Goal: Browse casually

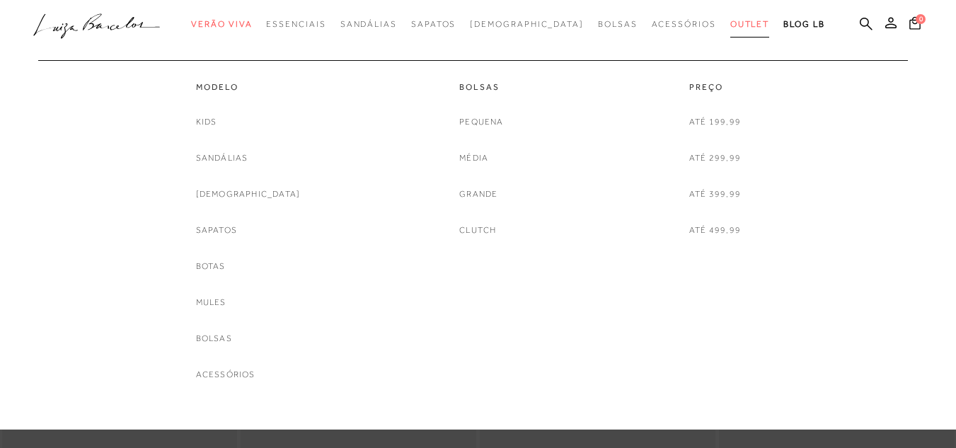
click at [730, 22] on span "Outlet" at bounding box center [750, 24] width 40 height 10
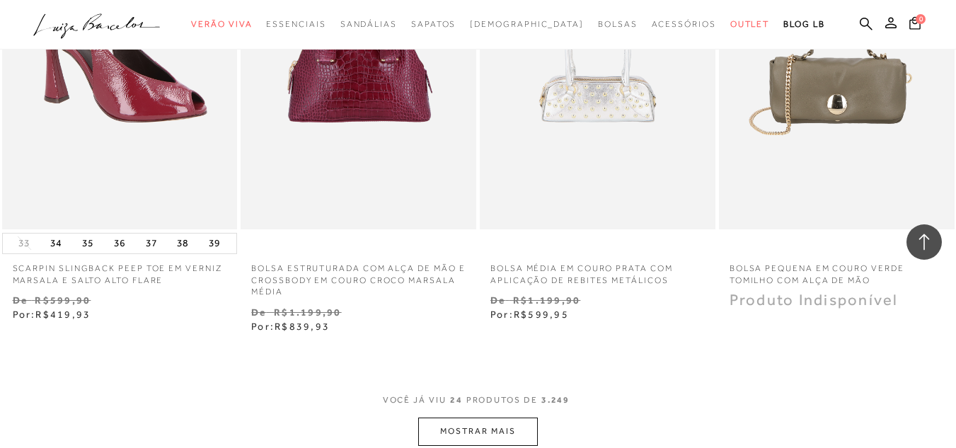
scroll to position [2618, 0]
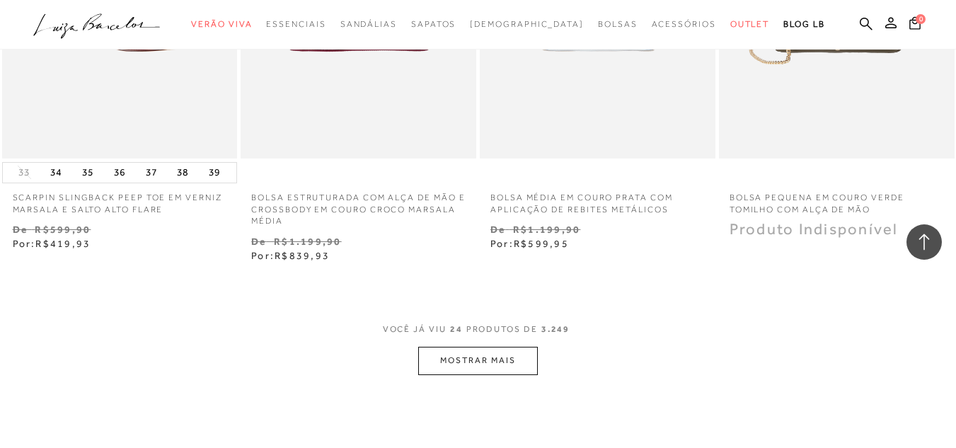
click at [507, 352] on button "MOSTRAR MAIS" at bounding box center [477, 361] width 119 height 28
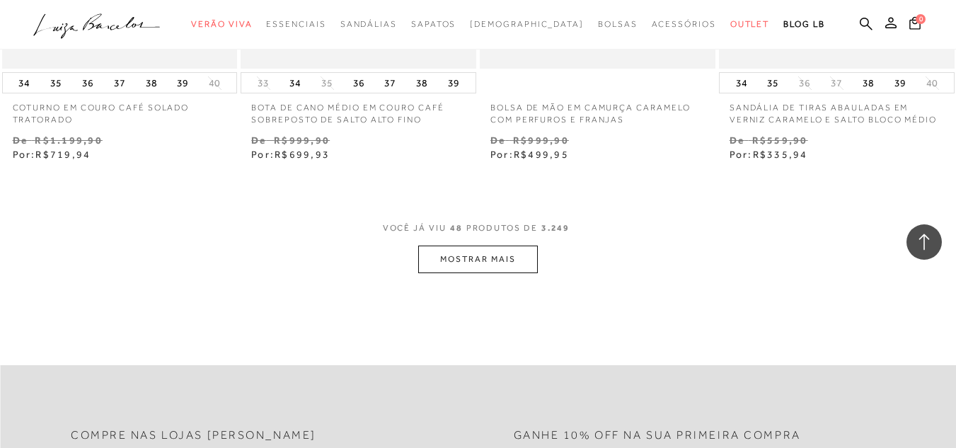
scroll to position [5520, 0]
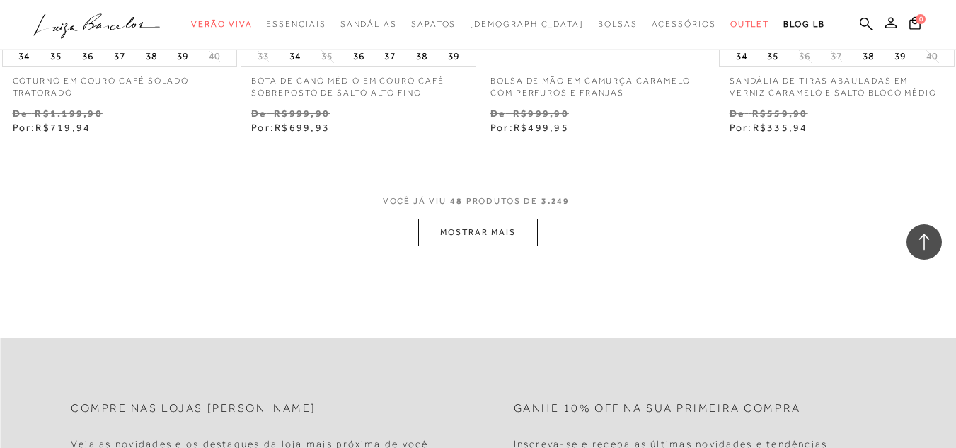
click at [478, 219] on button "MOSTRAR MAIS" at bounding box center [477, 233] width 119 height 28
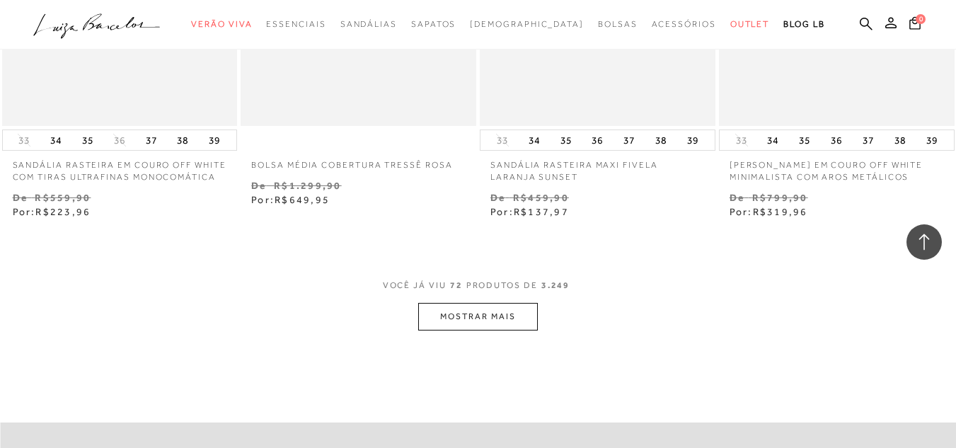
scroll to position [8421, 0]
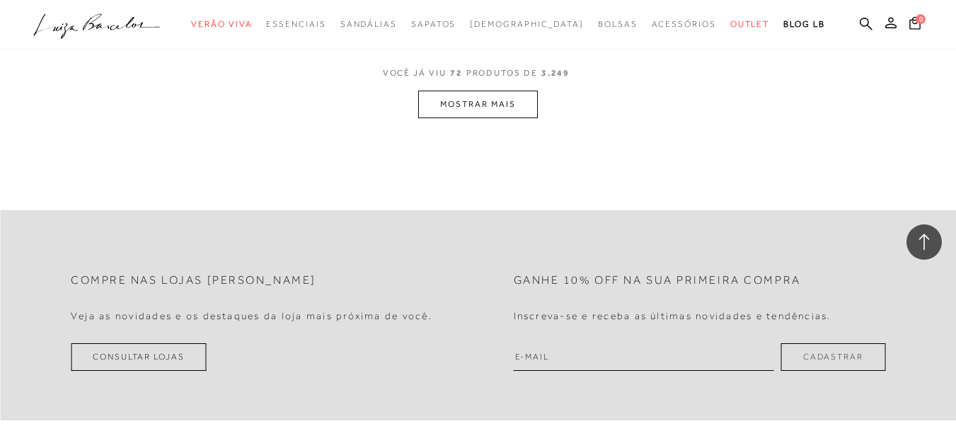
click at [505, 110] on button "MOSTRAR MAIS" at bounding box center [477, 105] width 119 height 28
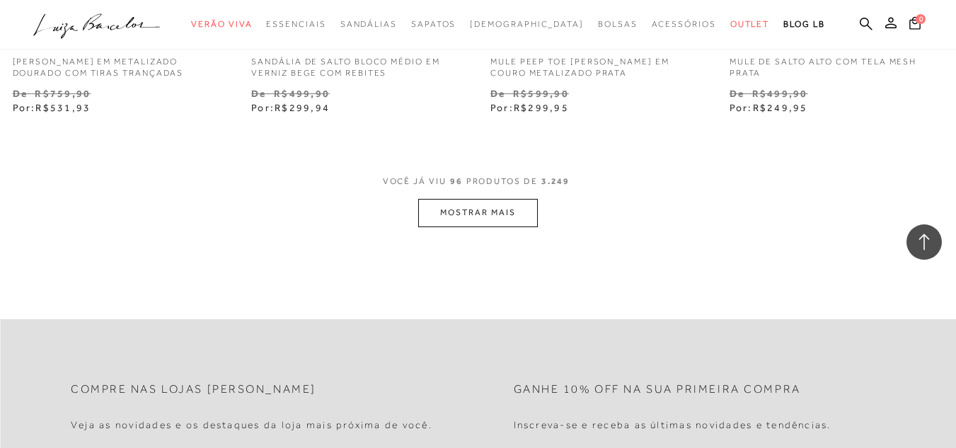
scroll to position [11110, 0]
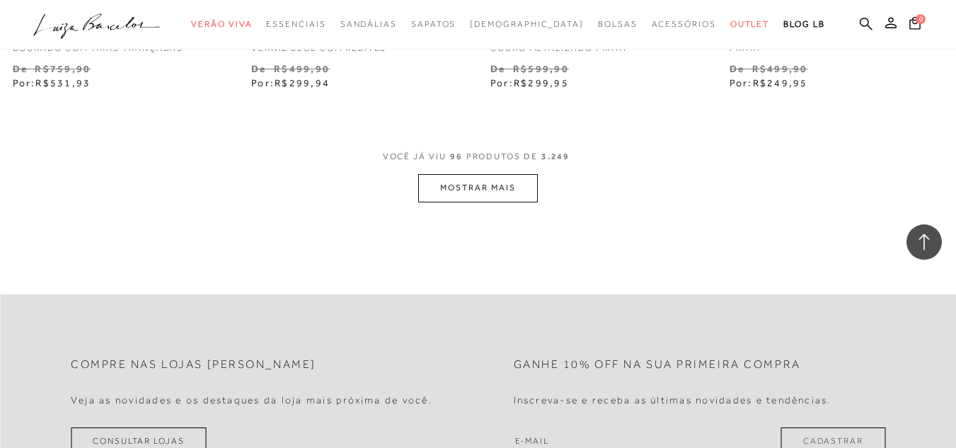
click at [471, 189] on button "MOSTRAR MAIS" at bounding box center [477, 188] width 119 height 28
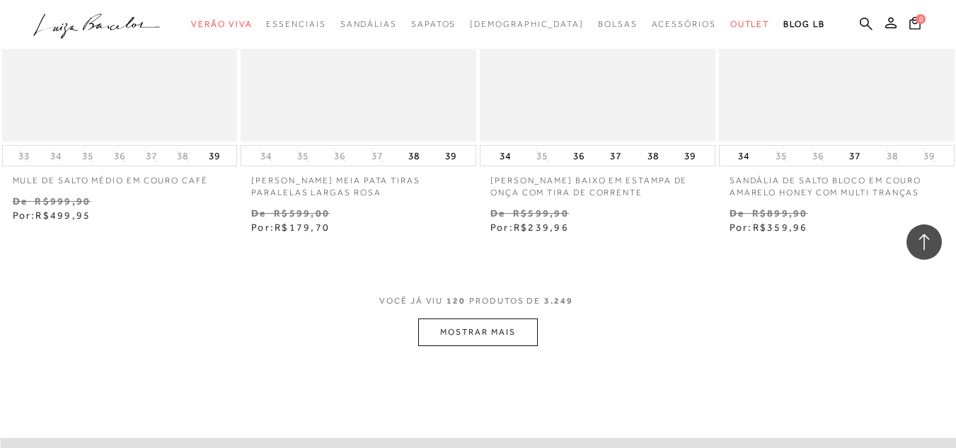
scroll to position [13870, 0]
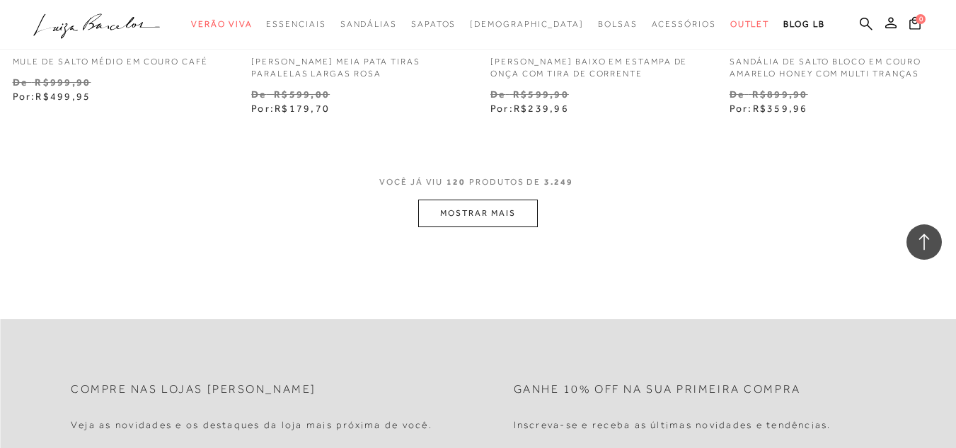
click at [501, 206] on button "MOSTRAR MAIS" at bounding box center [477, 214] width 119 height 28
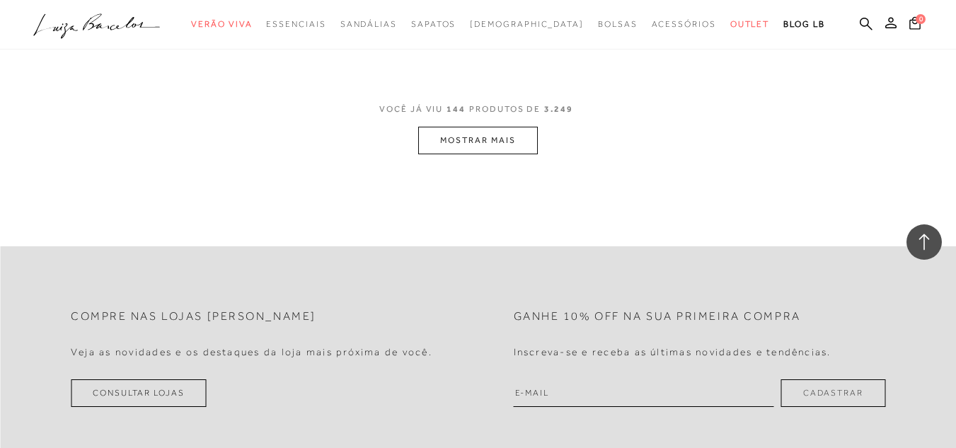
scroll to position [16771, 0]
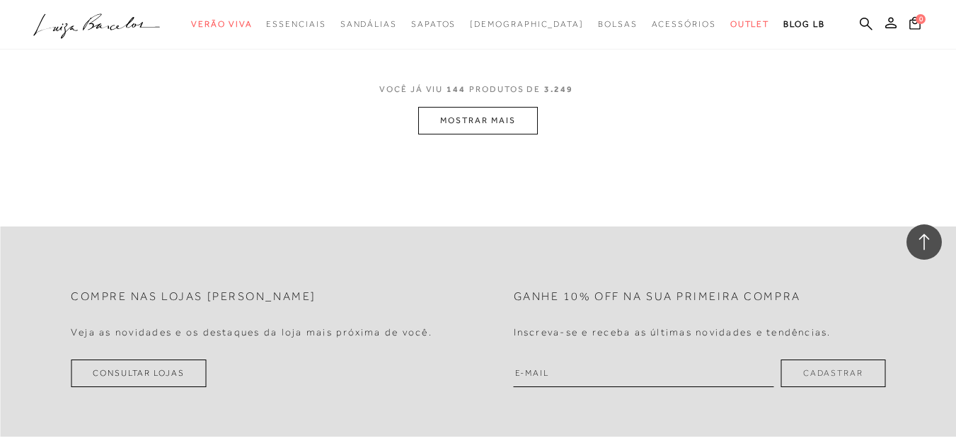
click at [531, 107] on button "MOSTRAR MAIS" at bounding box center [477, 121] width 119 height 28
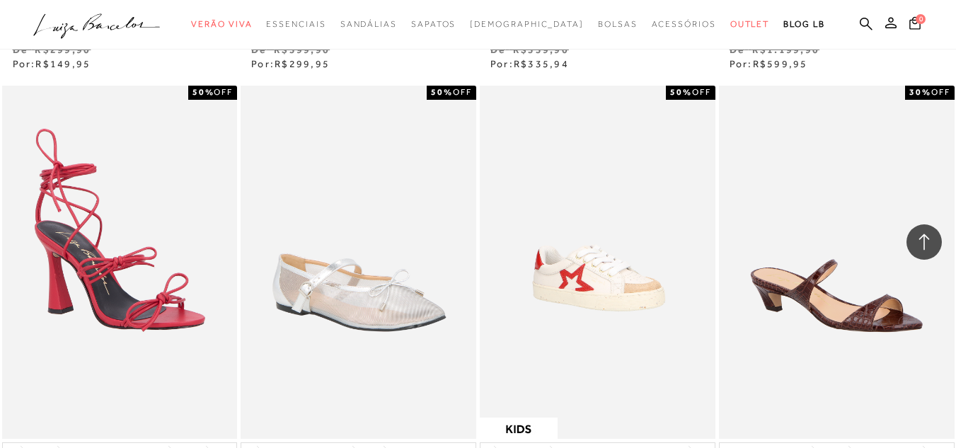
scroll to position [19319, 0]
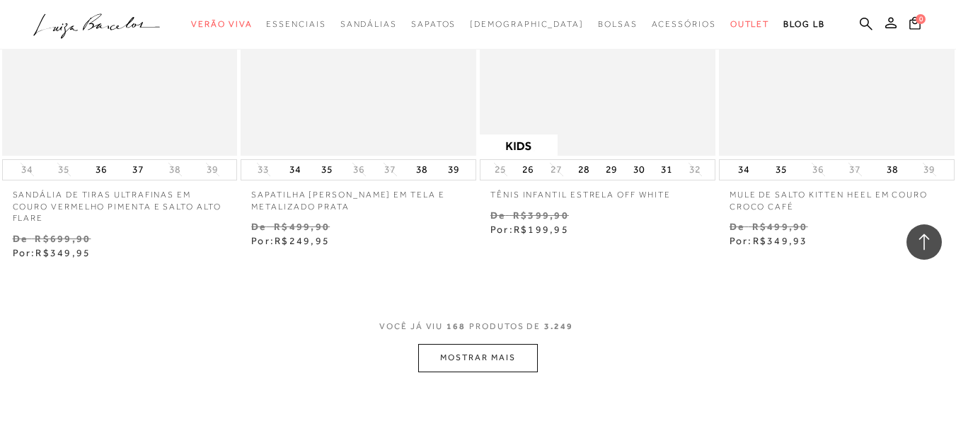
click at [472, 344] on button "MOSTRAR MAIS" at bounding box center [477, 358] width 119 height 28
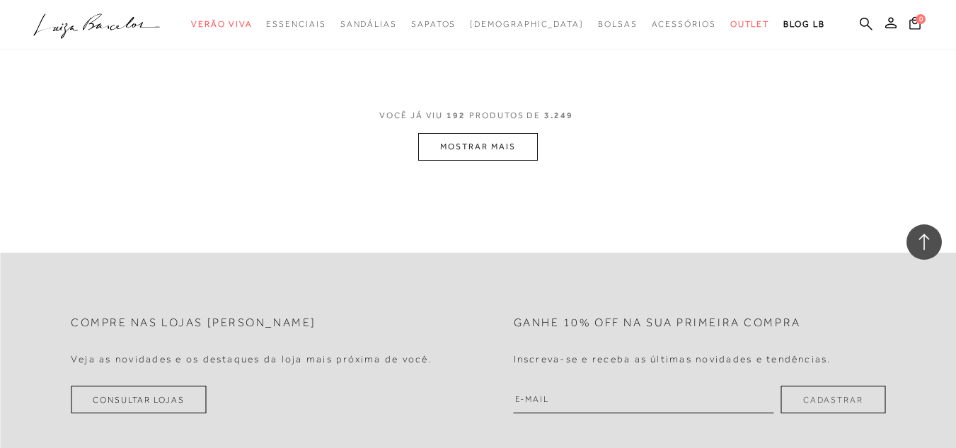
scroll to position [22079, 0]
